Goal: Find specific page/section

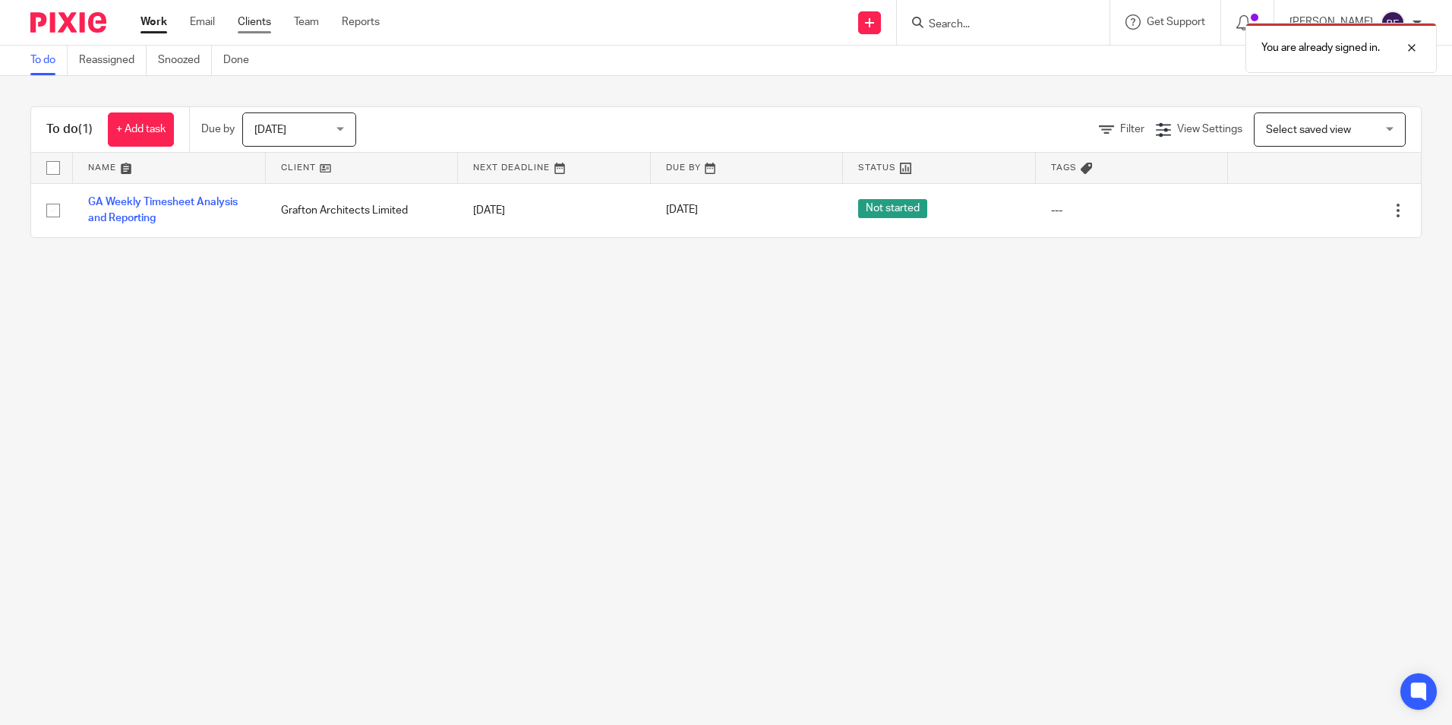
click at [253, 21] on link "Clients" at bounding box center [254, 21] width 33 height 15
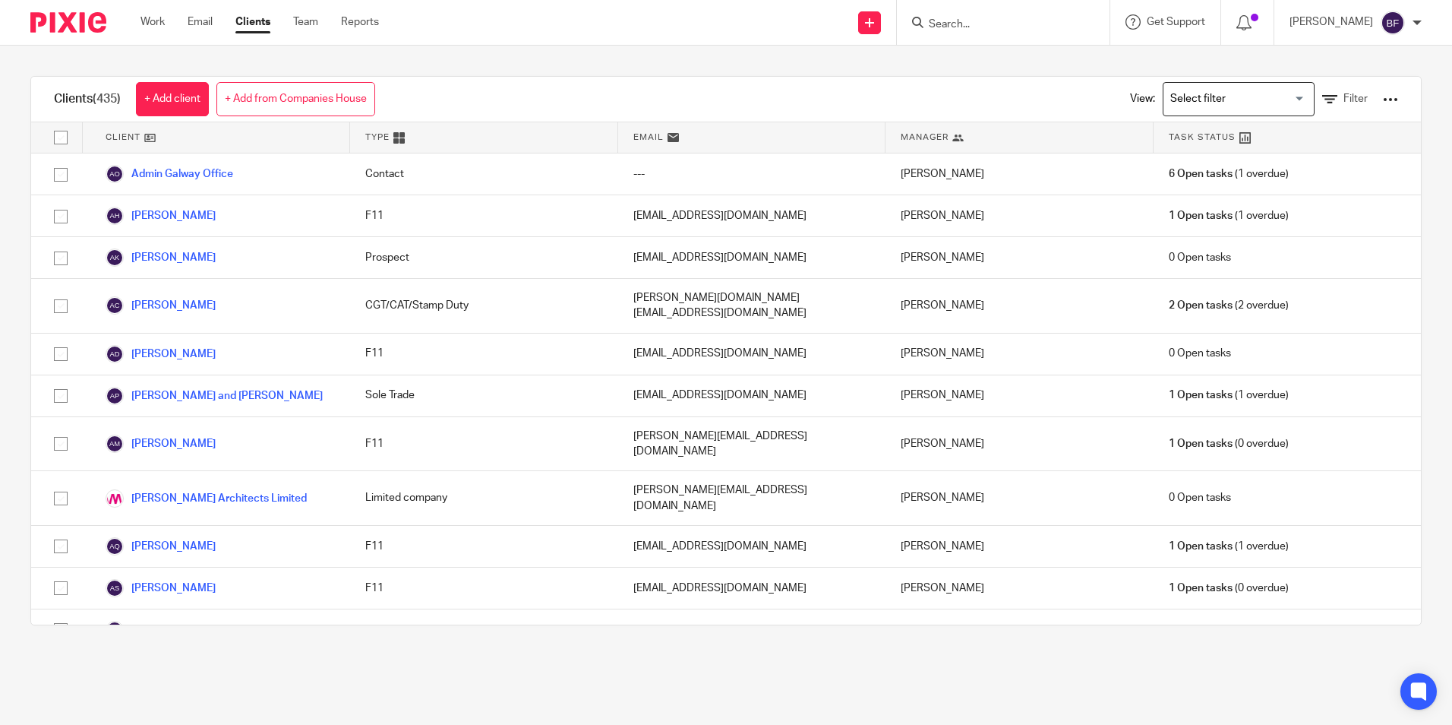
click at [929, 24] on input "Search" at bounding box center [995, 25] width 137 height 14
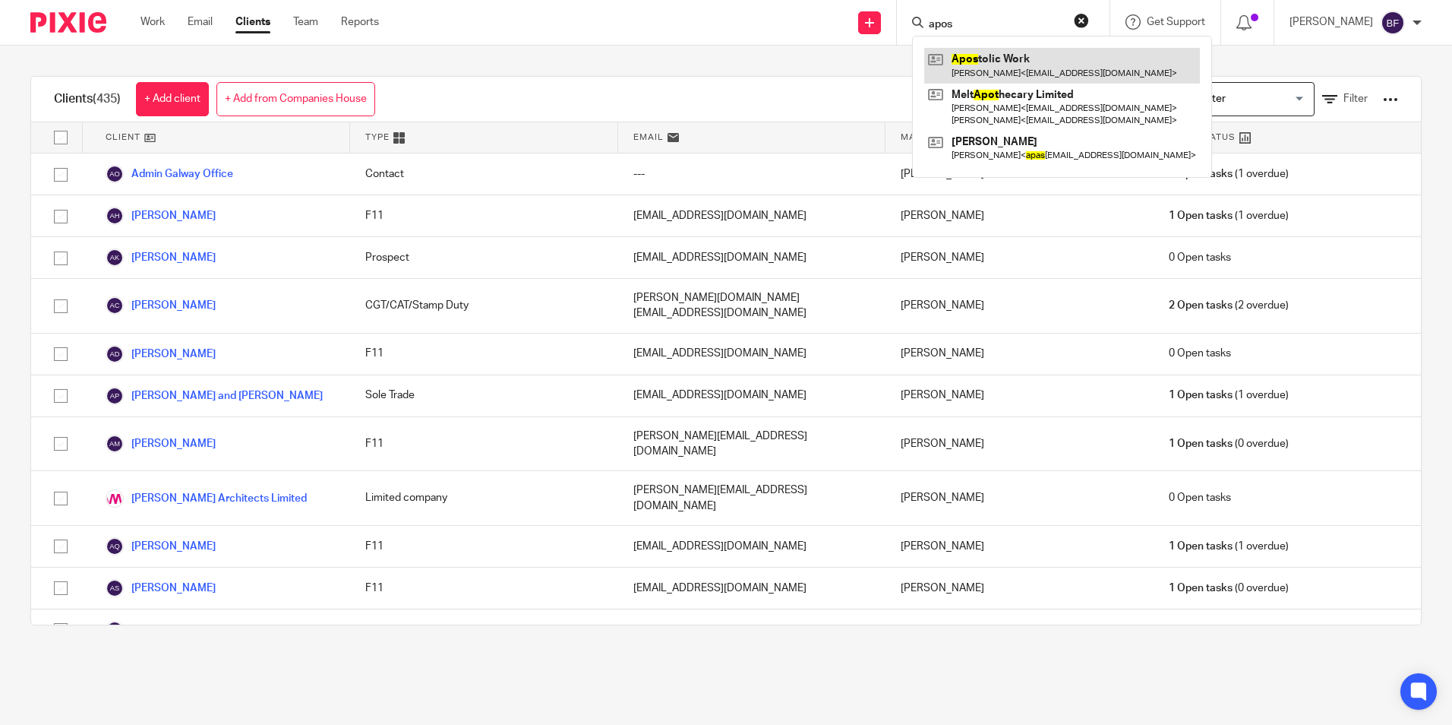
type input "apos"
click at [968, 57] on link at bounding box center [1062, 65] width 276 height 35
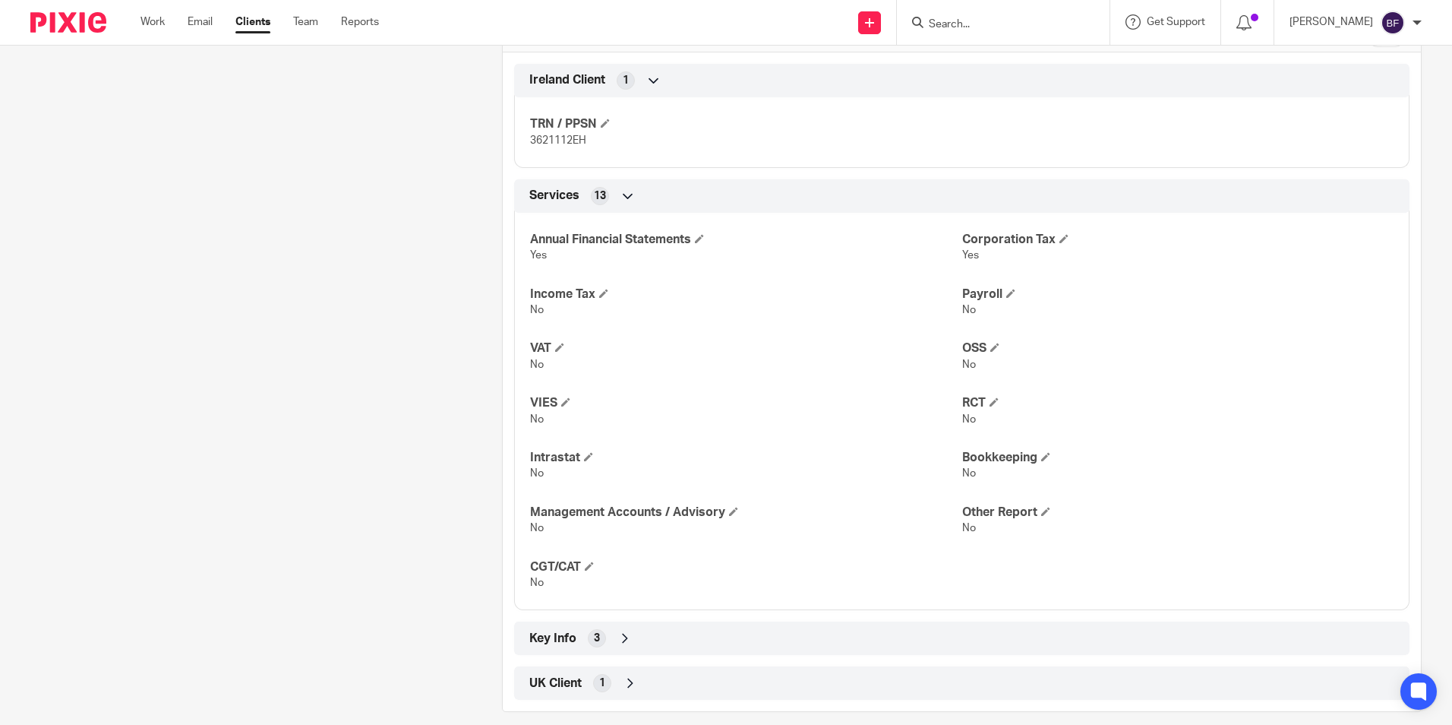
scroll to position [549, 0]
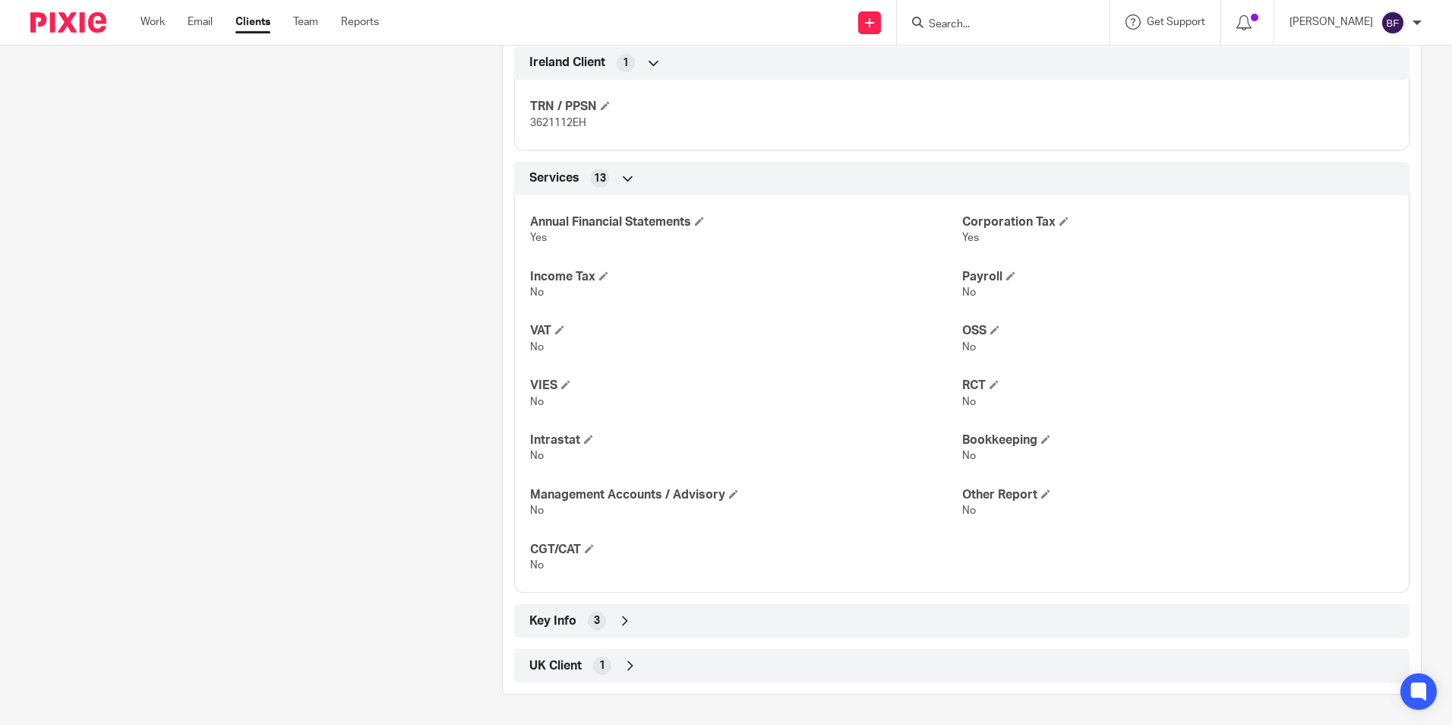
click at [630, 671] on icon at bounding box center [630, 665] width 15 height 15
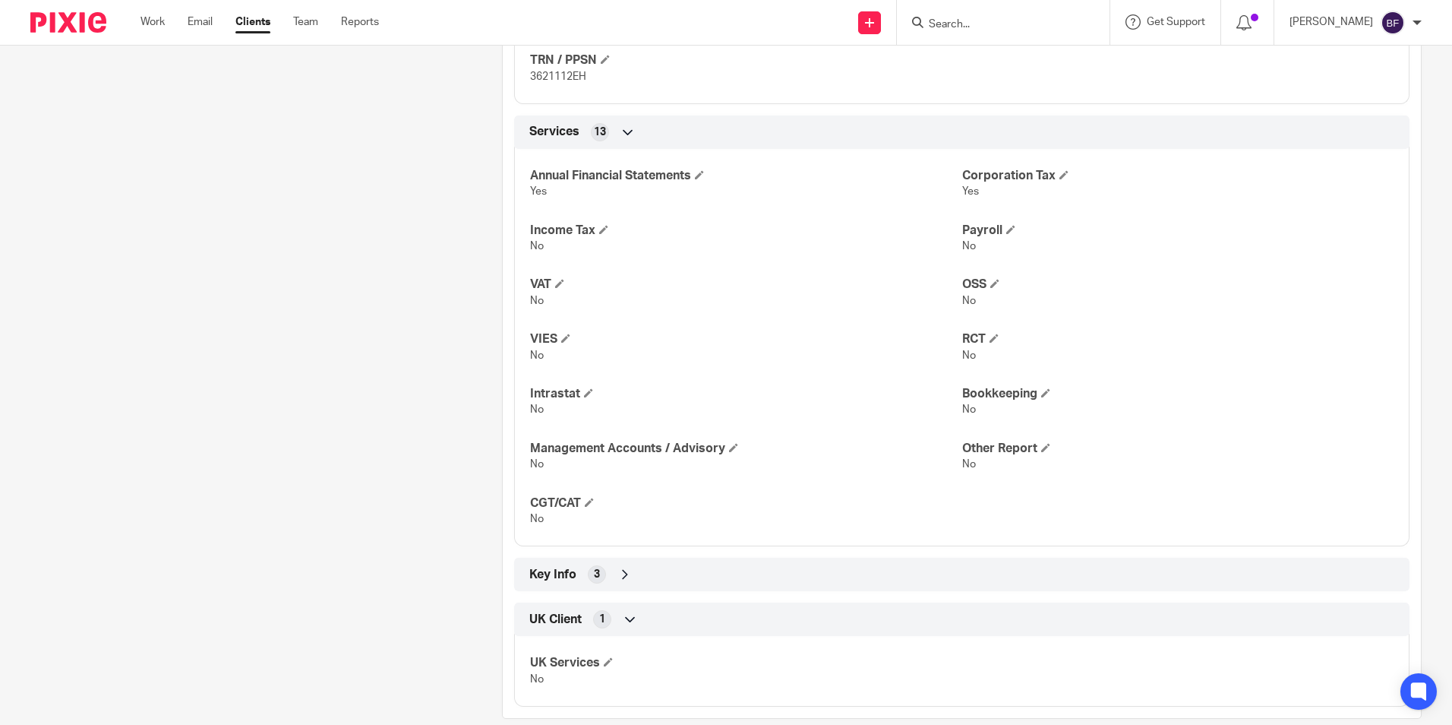
scroll to position [620, 0]
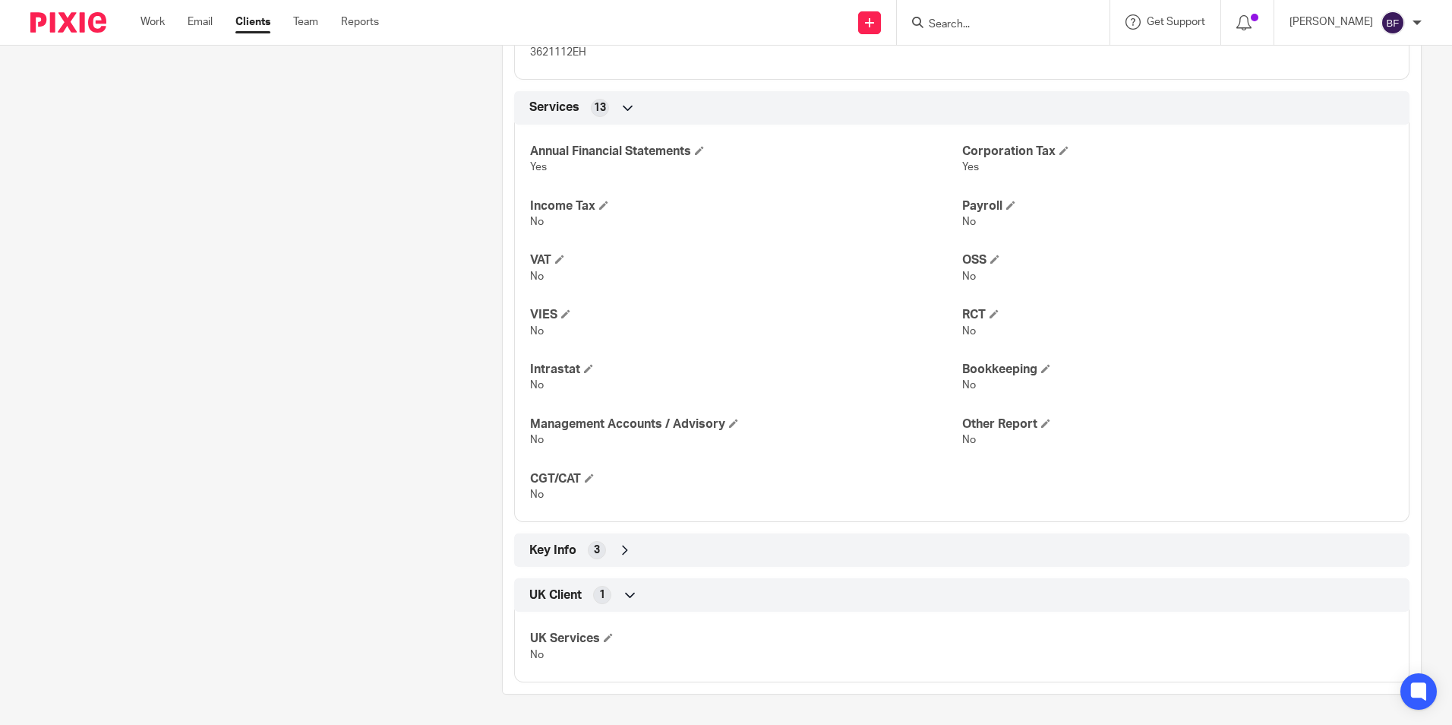
click at [619, 556] on icon at bounding box center [625, 549] width 15 height 15
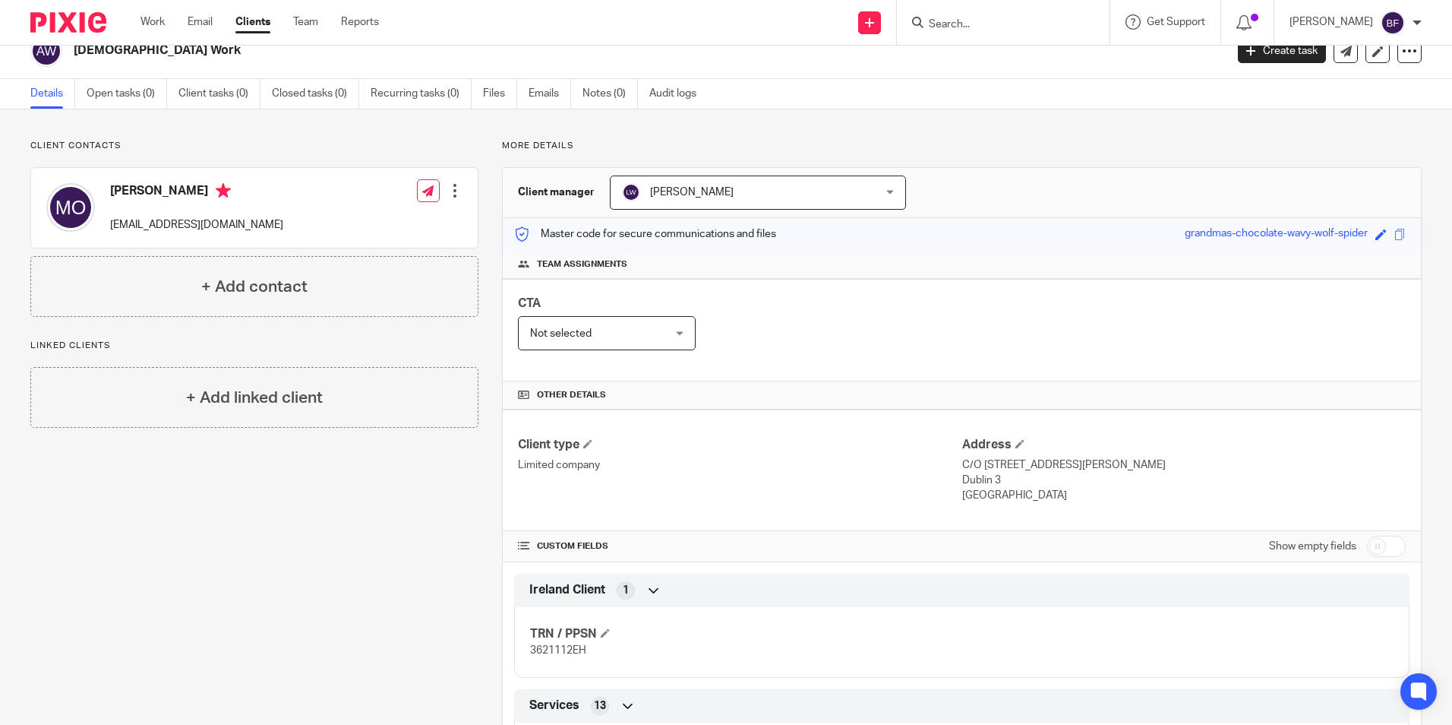
scroll to position [0, 0]
